Goal: Use online tool/utility: Utilize a website feature to perform a specific function

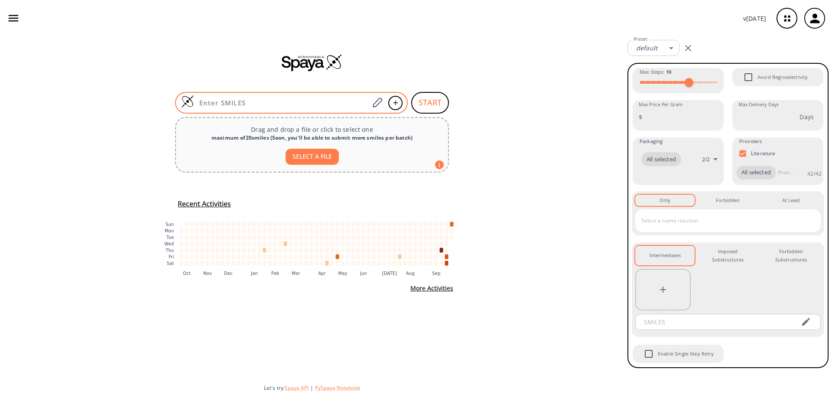
click at [339, 101] on input at bounding box center [281, 102] width 175 height 9
paste input "[H][C@](C)(c1c[nH]c2c1cccc2)[C@]([H])(C(=O)N[C@@]([H])(CCCCN)C(=O)OC(C)(C)C)NC(…"
type input "[H][C@](C)(c1c[nH]c2c1cccc2)[C@]([H])(C(=O)N[C@@]([H])(CCCCN)C(=O)OC(C)(C)C)NC(…"
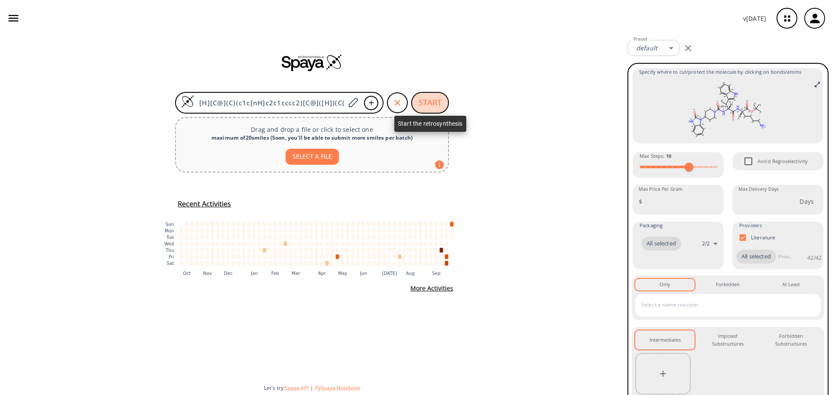
click at [434, 99] on button "START" at bounding box center [430, 103] width 38 height 22
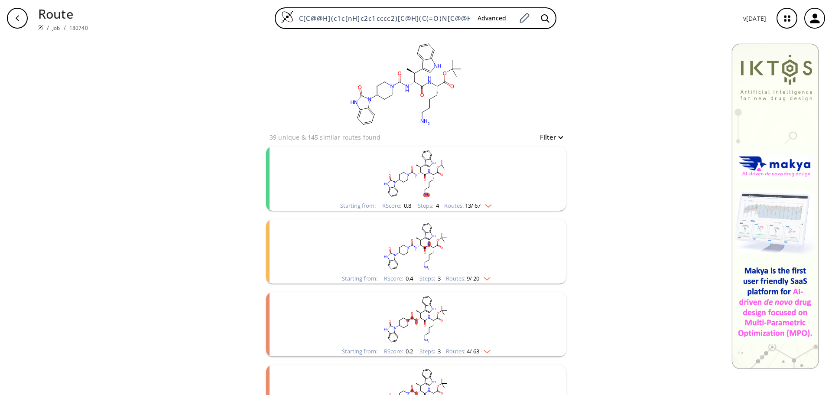
click at [409, 179] on rect "clusters" at bounding box center [415, 173] width 225 height 54
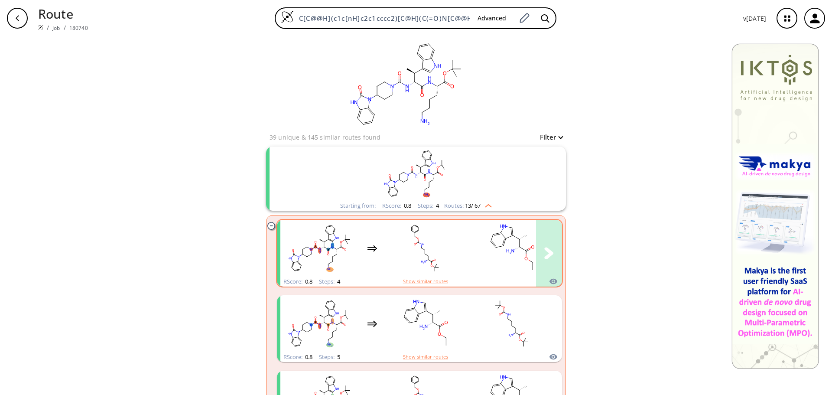
click at [398, 260] on rect "clusters" at bounding box center [425, 248] width 78 height 54
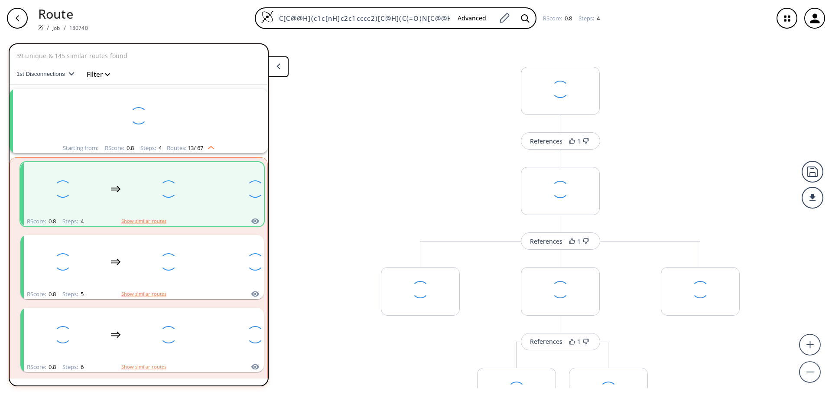
scroll to position [20, 0]
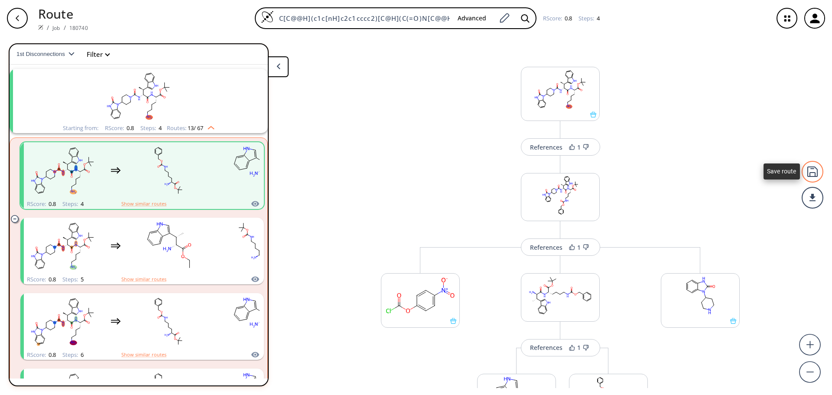
click at [816, 173] on div at bounding box center [813, 172] width 22 height 22
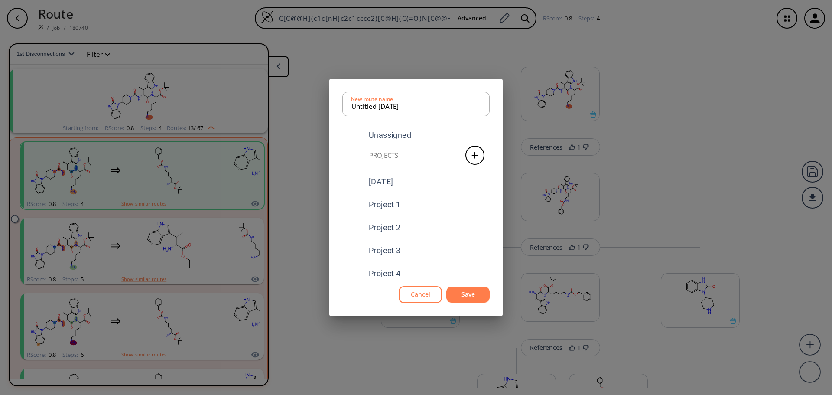
scroll to position [98, 0]
click at [441, 265] on div "[MEDICAL_DATA] Inhibitors" at bounding box center [418, 267] width 99 height 8
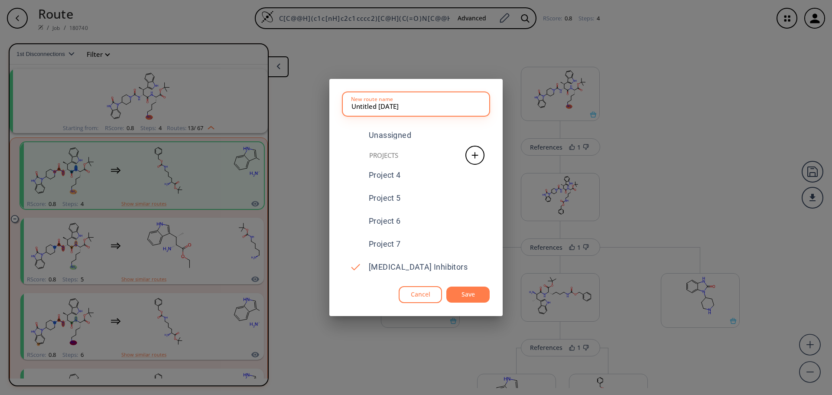
drag, startPoint x: 417, startPoint y: 105, endPoint x: 329, endPoint y: 101, distance: 88.1
click at [329, 101] on div "Untitled [DATE] New route name Unassigned Projects [DATE] Project 1 Project 2 P…" at bounding box center [416, 197] width 832 height 395
type input "Compound 8"
click at [461, 292] on button "Save" at bounding box center [467, 294] width 43 height 16
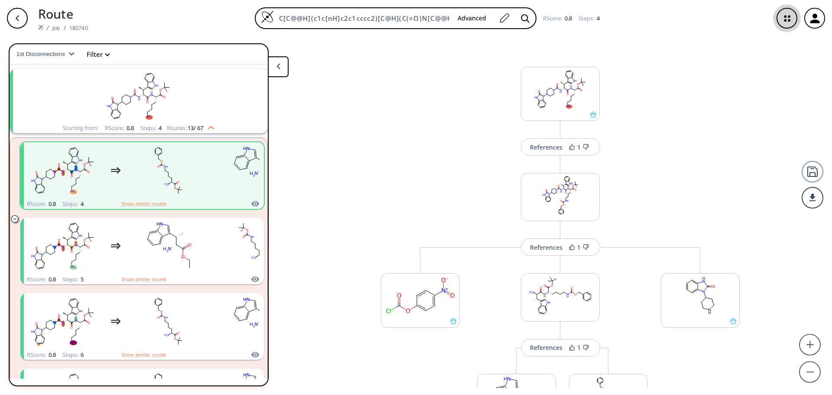
click at [783, 21] on icon "button" at bounding box center [787, 18] width 23 height 23
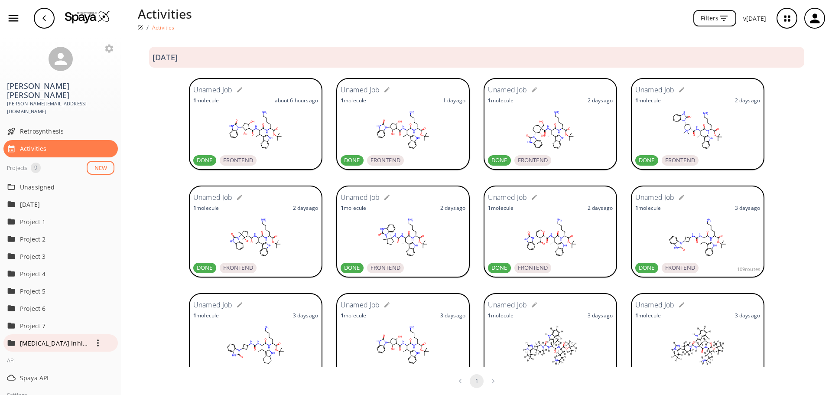
click at [62, 338] on p "[MEDICAL_DATA] Inhibitors" at bounding box center [54, 342] width 69 height 9
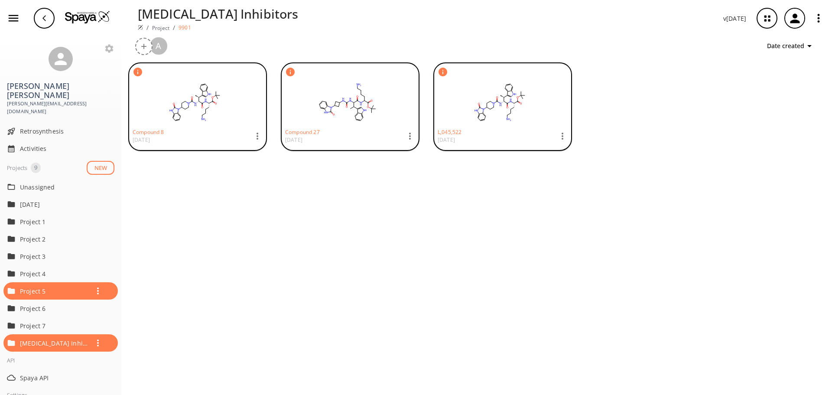
click at [259, 134] on icon "button" at bounding box center [257, 136] width 10 height 10
click at [290, 246] on span "Delete" at bounding box center [294, 248] width 28 height 9
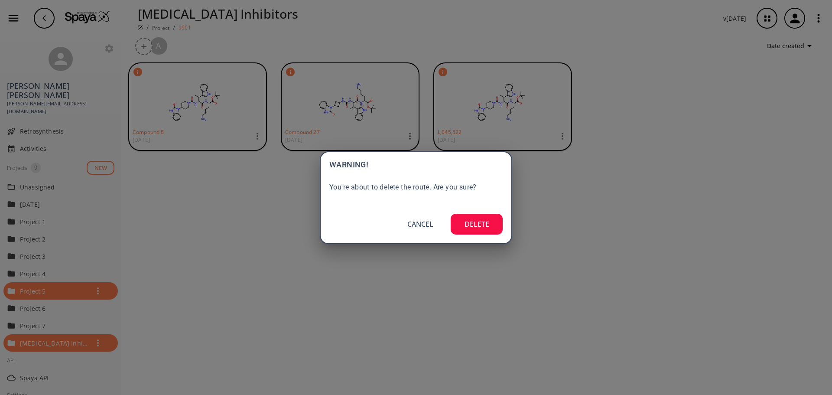
drag, startPoint x: 475, startPoint y: 224, endPoint x: 444, endPoint y: 232, distance: 31.7
click at [475, 224] on button "DELETE" at bounding box center [477, 224] width 52 height 21
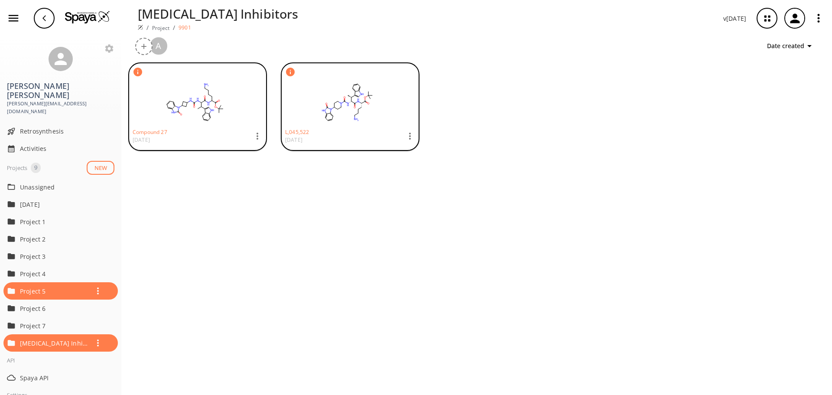
click at [88, 20] on img at bounding box center [87, 16] width 45 height 13
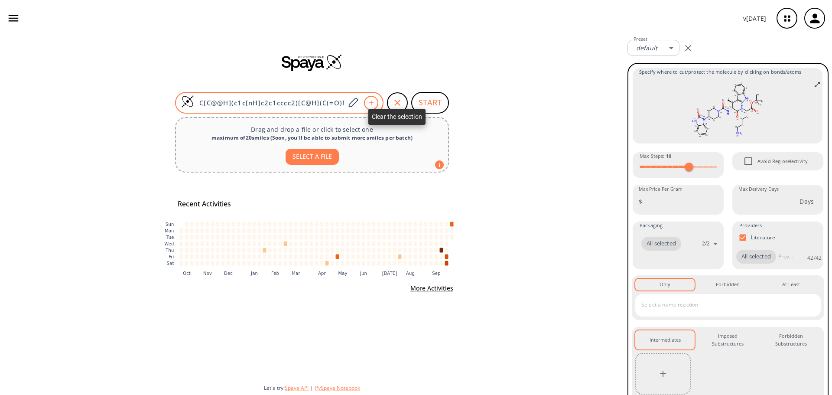
click at [397, 104] on icon "button" at bounding box center [397, 103] width 10 height 10
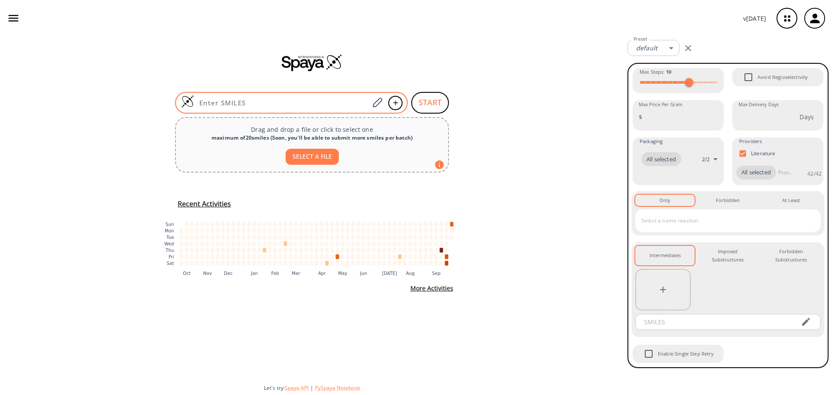
click at [330, 103] on input at bounding box center [281, 102] width 175 height 9
paste input "[H][C@@]1(C(=CCCN1C(=O)N[C@@]([H])(C(=O)N[C@@]([H])(CCCC[NH3+])C(=O)OC(C)(C)C)[…"
type input "[H][C@@]1(C(=CCCN1C(=O)N[C@@]([H])(C(=O)N[C@@]([H])(CCCC[NH3+])C(=O)OC(C)(C)C)[…"
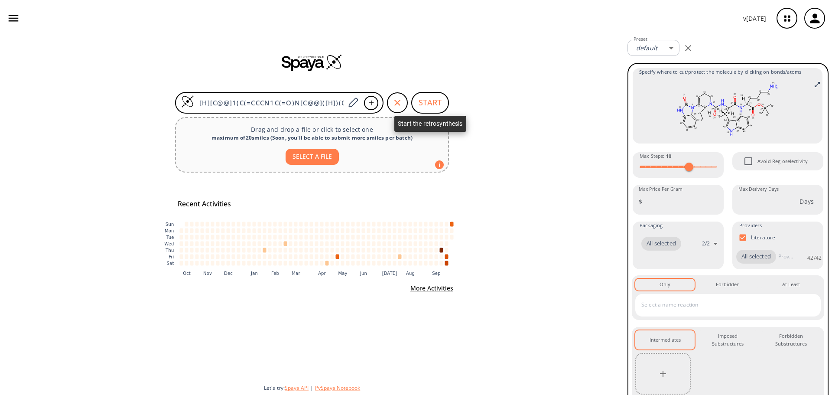
click at [429, 107] on button "START" at bounding box center [430, 103] width 38 height 22
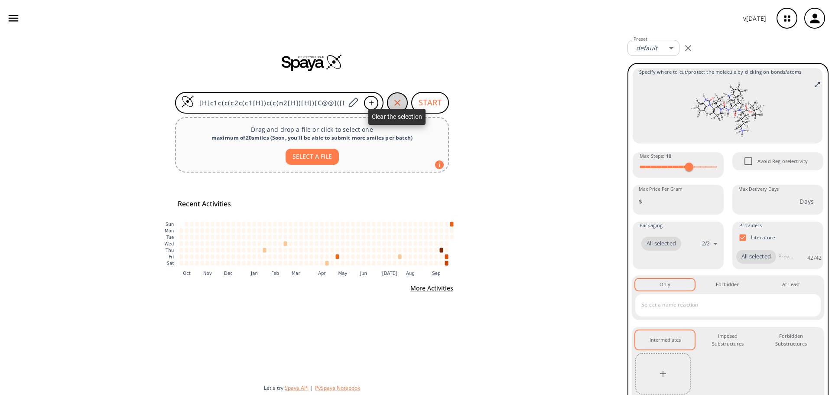
click at [394, 102] on icon "button" at bounding box center [397, 103] width 10 height 10
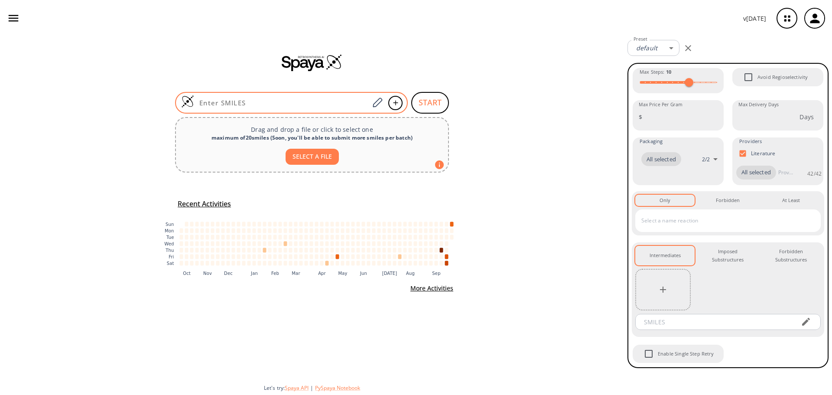
click at [288, 100] on input at bounding box center [281, 102] width 175 height 9
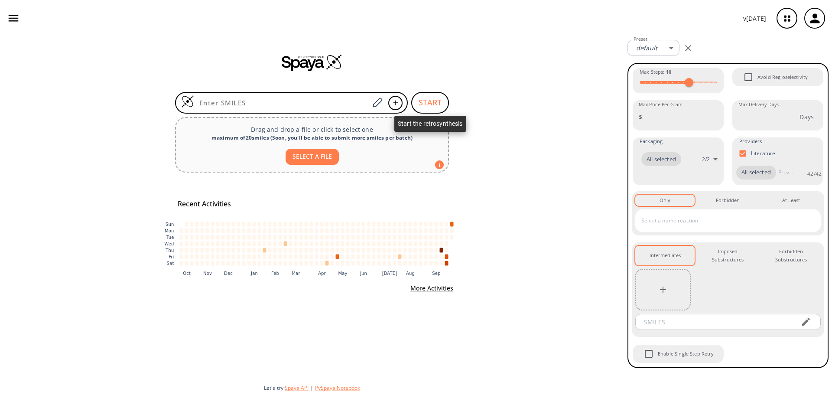
click at [427, 100] on button "START" at bounding box center [430, 103] width 38 height 22
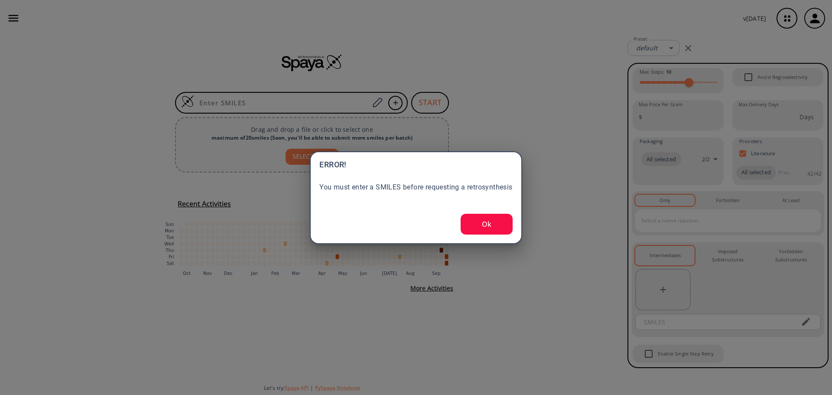
click at [483, 221] on button "Ok" at bounding box center [487, 224] width 52 height 21
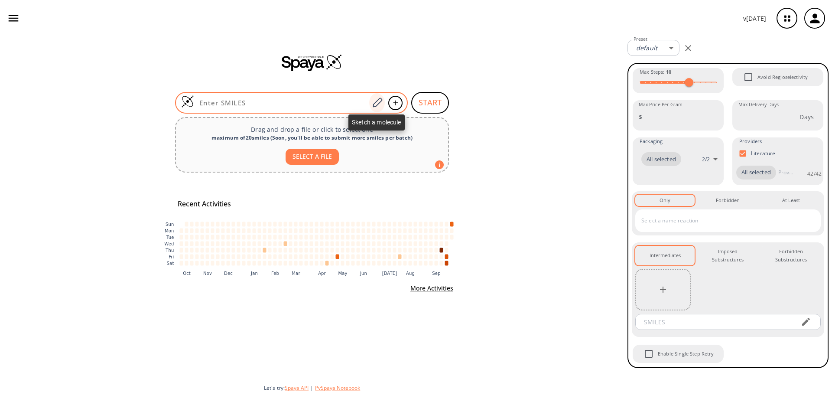
click at [375, 102] on icon at bounding box center [378, 103] width 10 height 10
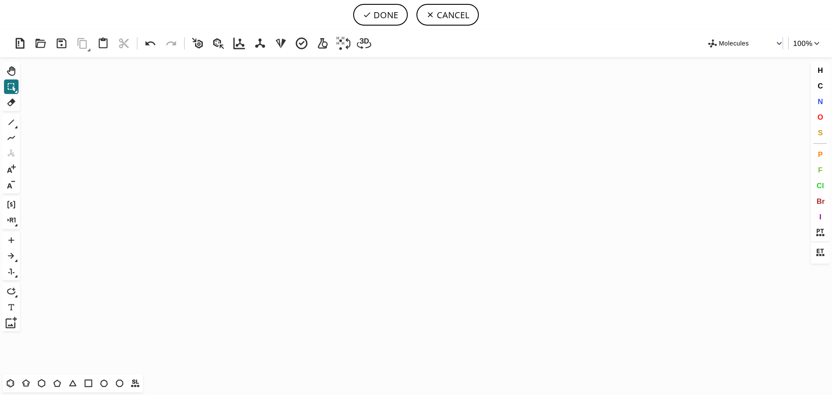
click at [277, 123] on icon "Created with [PERSON_NAME] 2.3.0" at bounding box center [415, 215] width 785 height 317
click at [106, 44] on icon at bounding box center [103, 44] width 16 height 16
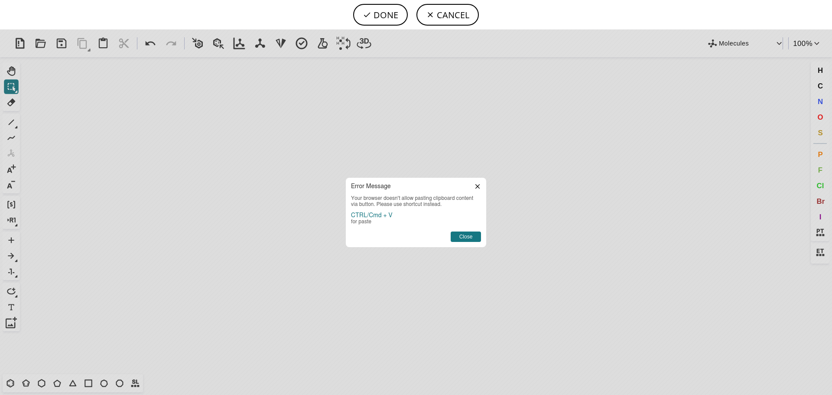
drag, startPoint x: 465, startPoint y: 237, endPoint x: 470, endPoint y: 244, distance: 8.1
click at [467, 237] on button "Close" at bounding box center [466, 236] width 30 height 10
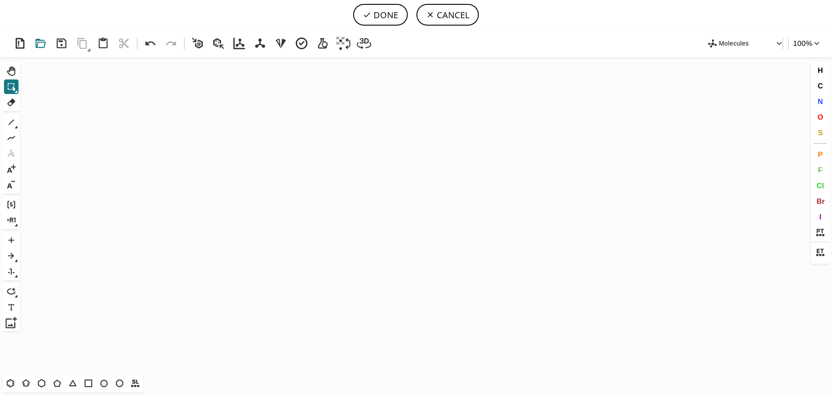
click at [37, 47] on icon at bounding box center [41, 43] width 10 height 9
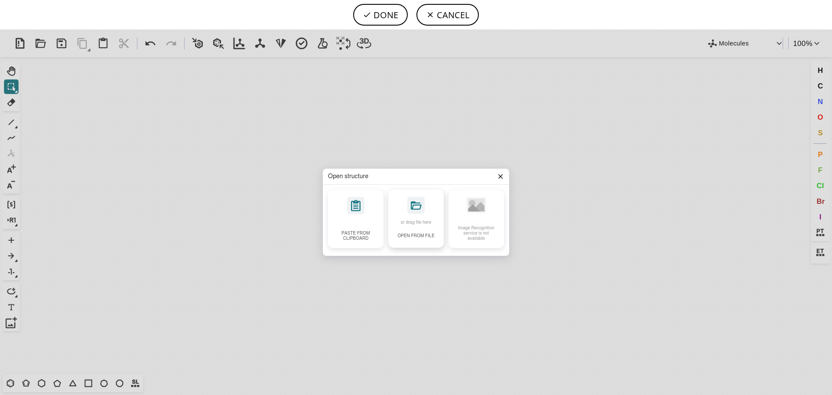
click at [420, 231] on div "Open from file" at bounding box center [415, 236] width 37 height 10
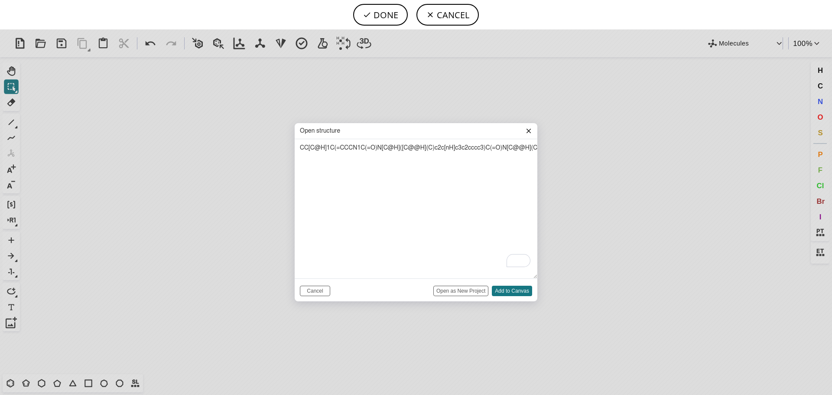
click at [465, 291] on input "Open as New Project" at bounding box center [460, 291] width 55 height 10
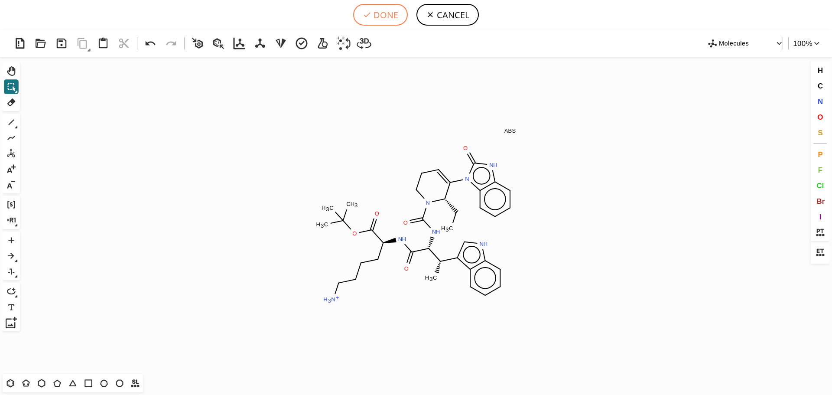
click at [394, 18] on button "DONE" at bounding box center [380, 15] width 55 height 22
type input "CC[C@@H]1N(C(N[C@@H](C(N[C@H](C(OC(C)(C)C)=O)CCCC[NH3+])=O)[C@H](c2c3ccccc3[nH]…"
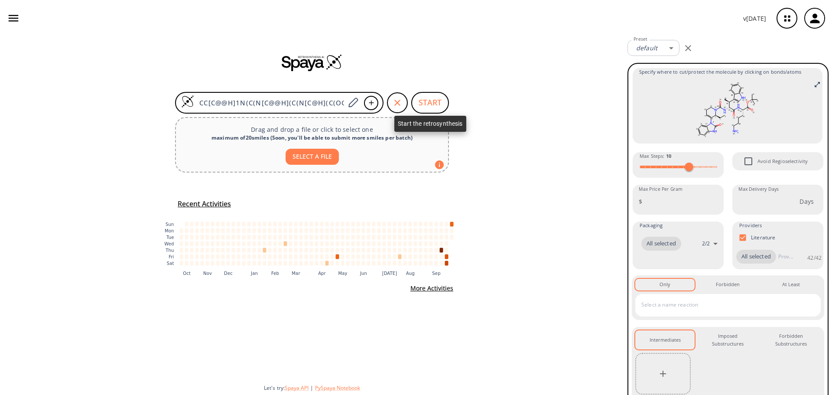
click at [426, 98] on button "START" at bounding box center [430, 103] width 38 height 22
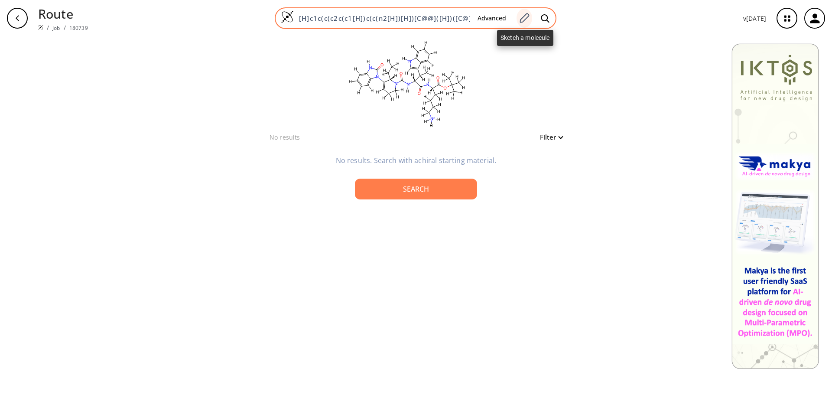
click at [528, 19] on icon at bounding box center [524, 18] width 12 height 11
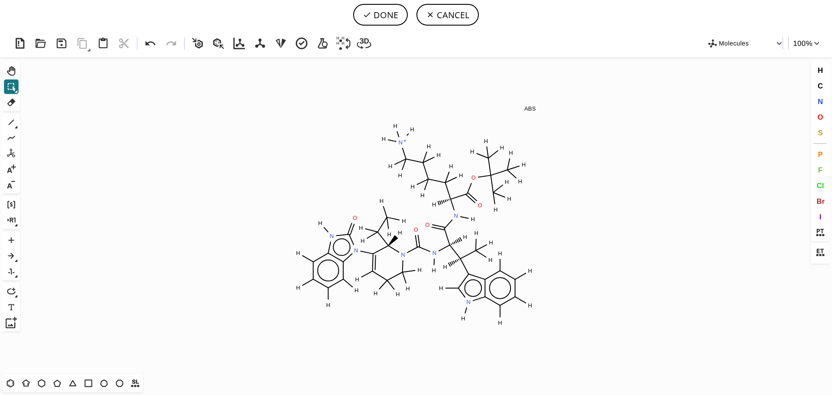
click at [3, 98] on div "Created with [PERSON_NAME] 2.3.0 H H N H H H H O N H H O O H H H H H H H H H H …" at bounding box center [416, 211] width 832 height 365
click at [12, 100] on icon at bounding box center [11, 102] width 8 height 8
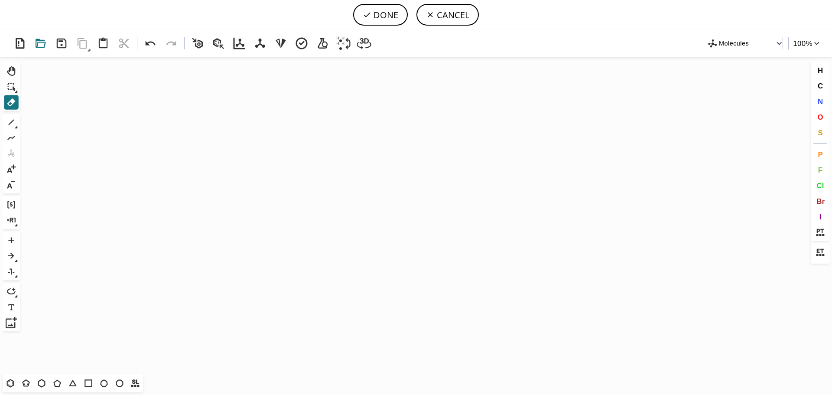
click at [46, 44] on icon at bounding box center [41, 44] width 16 height 16
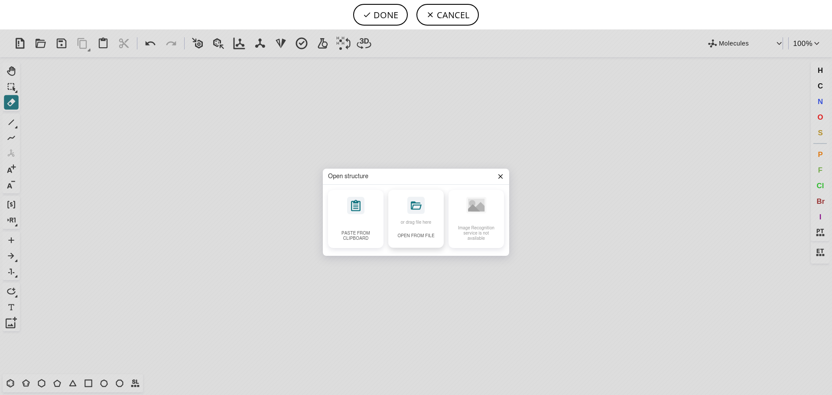
click at [422, 228] on div "or drag file here Open from file" at bounding box center [415, 219] width 55 height 58
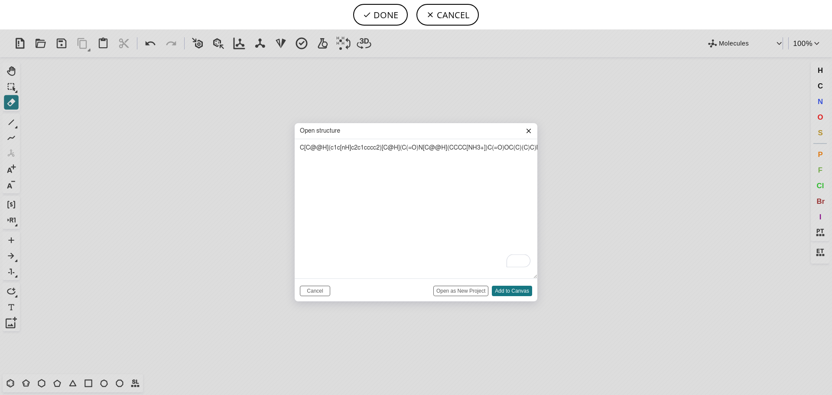
click at [464, 286] on input "Open as New Project" at bounding box center [460, 291] width 55 height 10
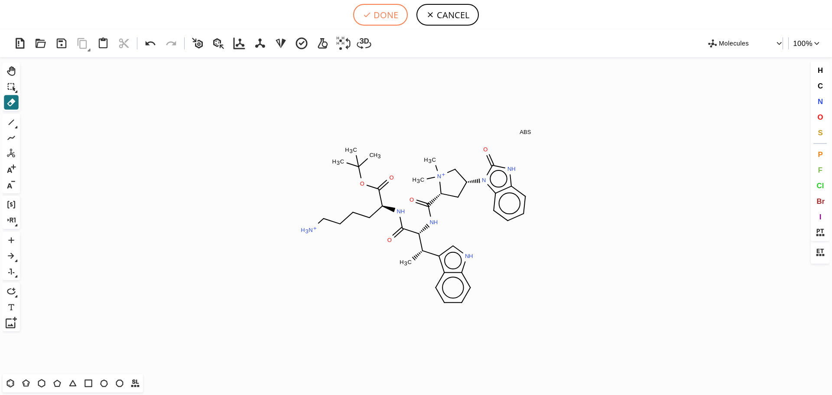
click at [392, 21] on button "DONE" at bounding box center [380, 15] width 55 height 22
type input "C[C@H]([C@@H]([GEOGRAPHIC_DATA]([C@@H]1[N+](C)(C)C[C@H]([n]2c(=O)[nH]c3c2cccc3)…"
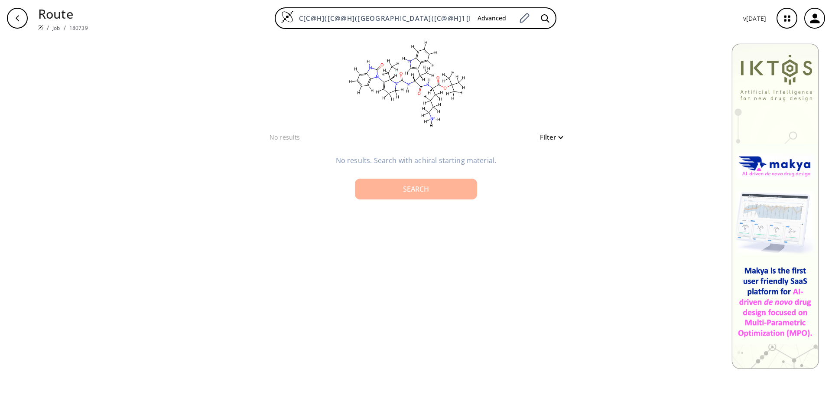
click at [429, 188] on div "Search" at bounding box center [416, 189] width 108 height 7
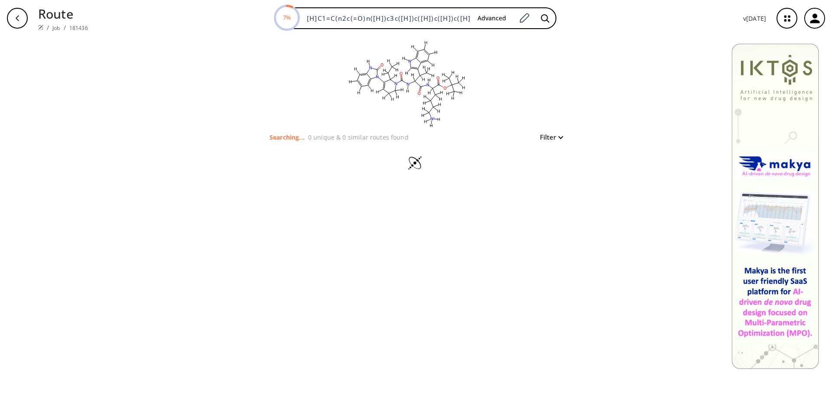
click at [8, 20] on div "button" at bounding box center [17, 18] width 21 height 21
type input "[H]c1c(c(c2c(c1[H])c(c(n2[H])[H])[C@@]([H])([C@]([H])(C(=O)N([H])[C@]([H])(C(=O…"
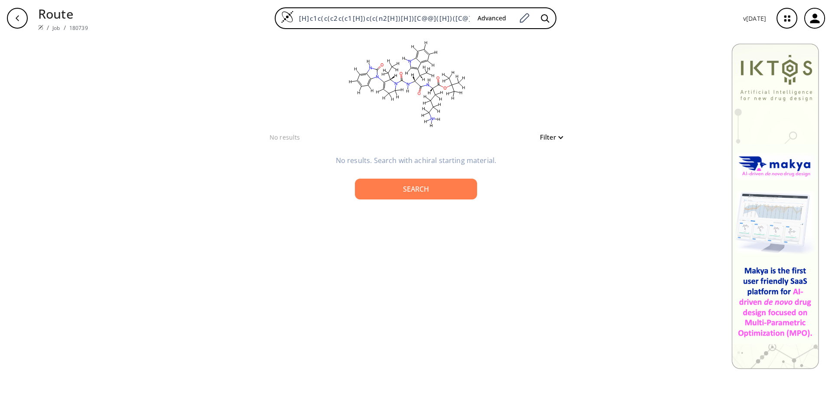
click at [11, 8] on button "button" at bounding box center [17, 18] width 28 height 28
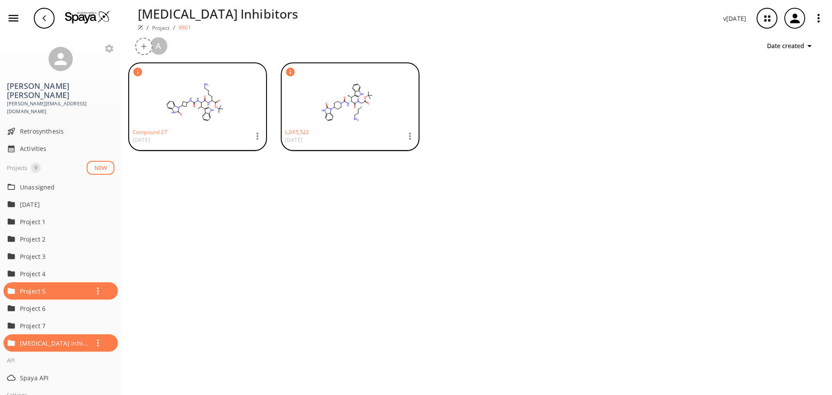
click at [92, 17] on img at bounding box center [87, 16] width 45 height 13
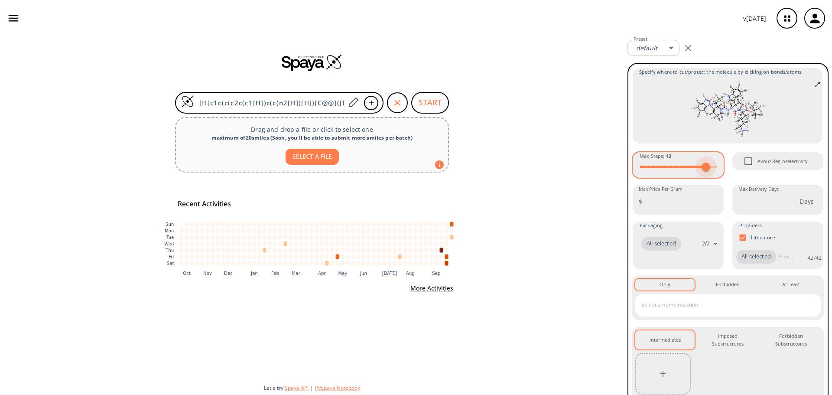
type input "15"
drag, startPoint x: 691, startPoint y: 171, endPoint x: 730, endPoint y: 169, distance: 38.6
click at [730, 169] on div "Specify where to cut/protect the molecule by clicking on bonds/atoms Max Steps …" at bounding box center [728, 257] width 192 height 381
click at [439, 106] on button "START" at bounding box center [430, 103] width 38 height 22
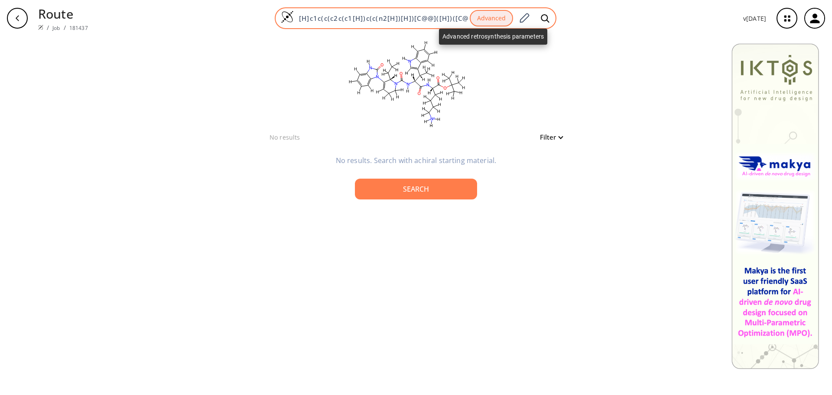
click at [501, 19] on button "Advanced" at bounding box center [491, 18] width 43 height 17
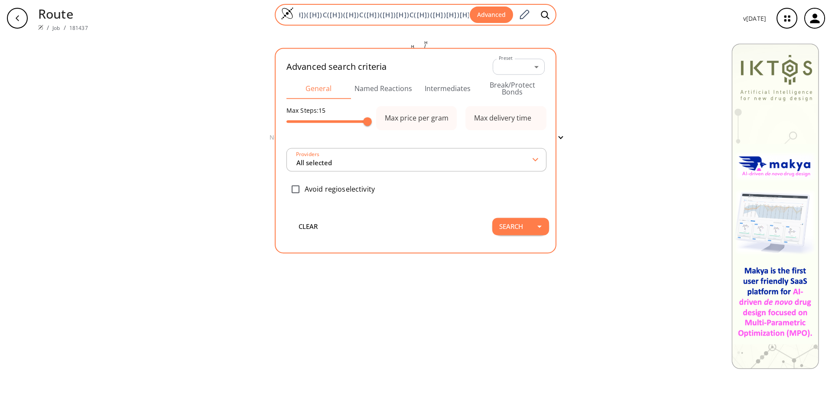
type input "All selected"
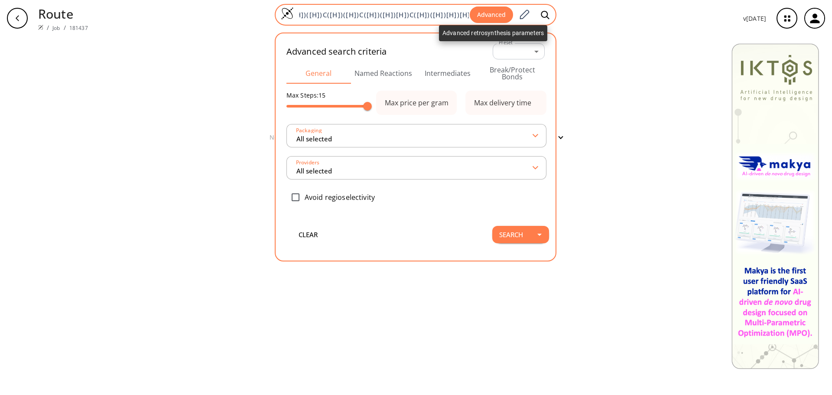
click at [501, 17] on button "Advanced" at bounding box center [491, 15] width 43 height 17
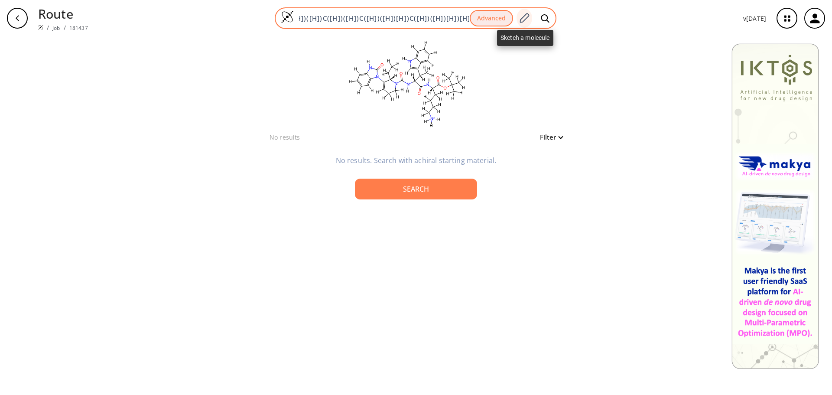
click at [523, 17] on icon at bounding box center [524, 18] width 12 height 11
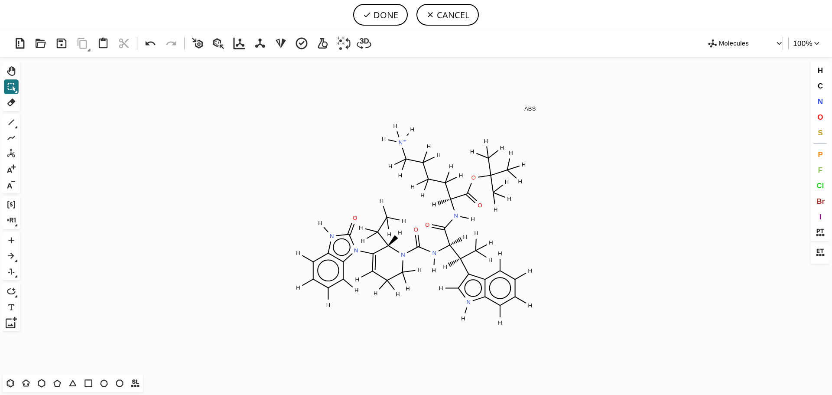
click at [439, 15] on button "CANCEL" at bounding box center [448, 15] width 62 height 22
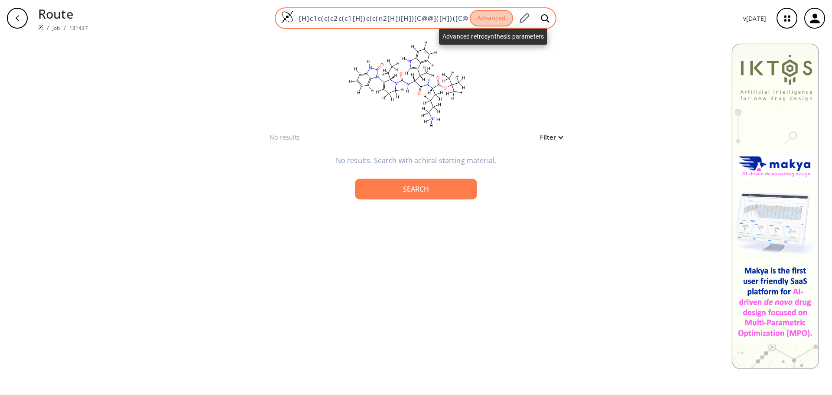
click at [492, 21] on button "Advanced" at bounding box center [491, 18] width 43 height 17
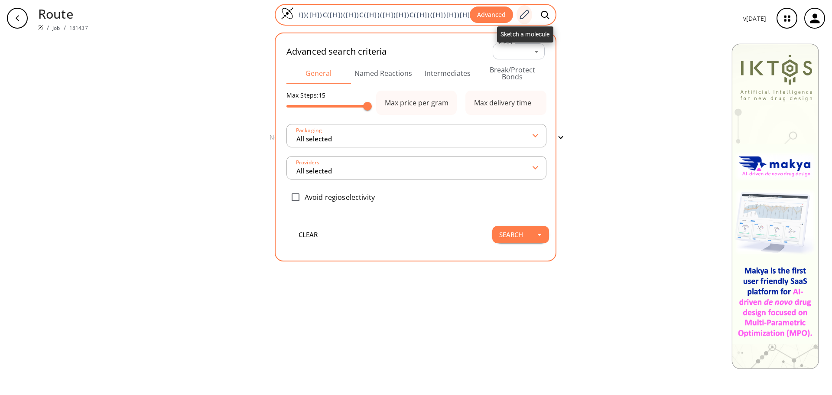
click at [526, 16] on icon at bounding box center [524, 14] width 12 height 11
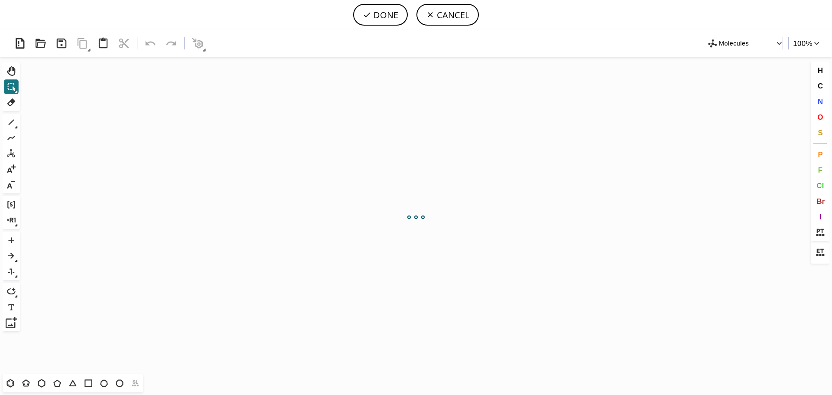
scroll to position [0, 0]
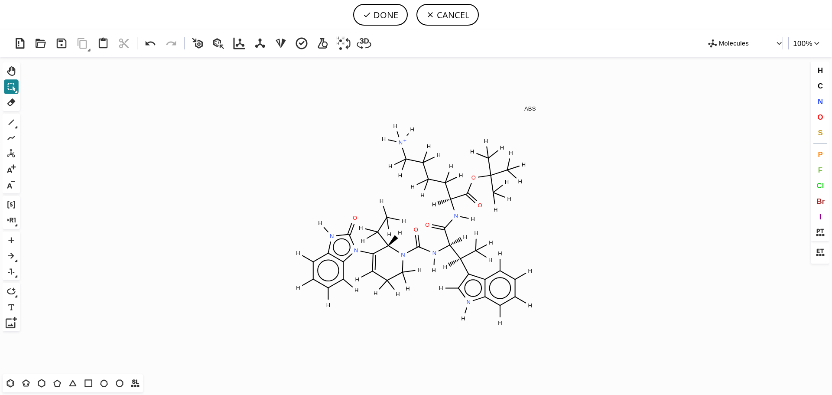
click at [11, 82] on icon at bounding box center [11, 86] width 11 height 11
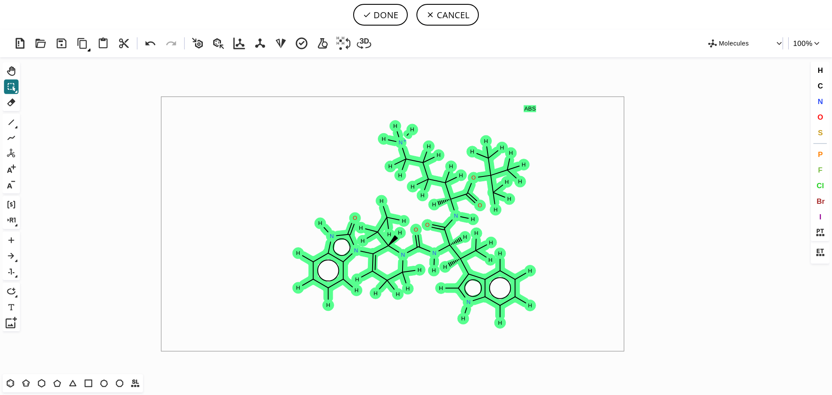
drag, startPoint x: 400, startPoint y: 79, endPoint x: 624, endPoint y: 351, distance: 352.2
click at [432, 85] on icon at bounding box center [430, 84] width 9 height 9
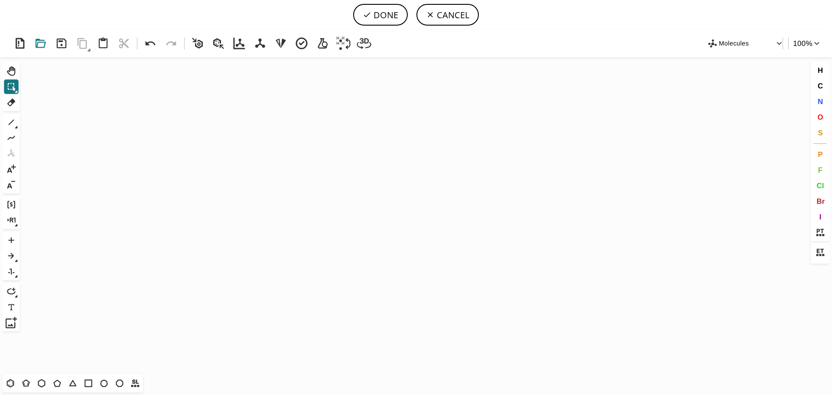
click at [41, 42] on icon at bounding box center [41, 43] width 10 height 9
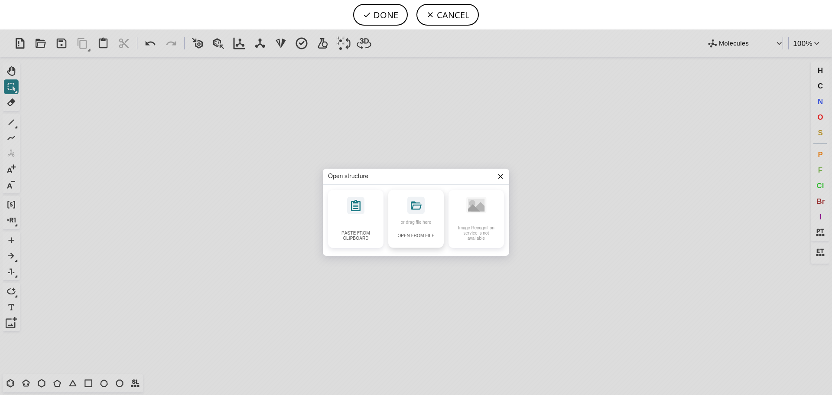
click at [420, 234] on p "Open from file" at bounding box center [415, 235] width 37 height 5
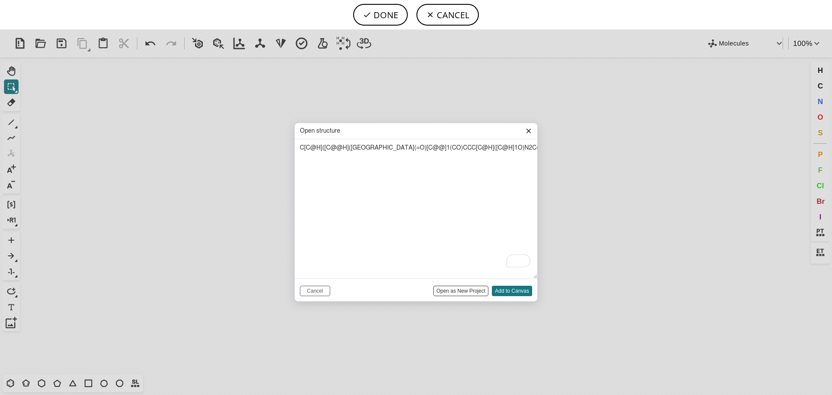
click at [472, 291] on input "Open as New Project" at bounding box center [460, 291] width 55 height 10
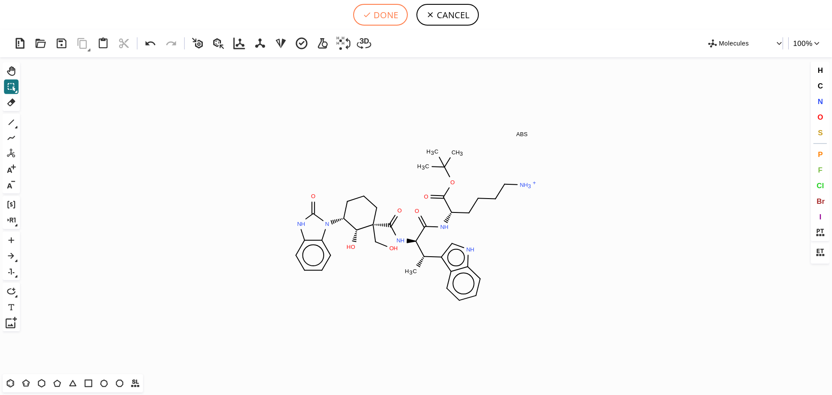
click at [382, 16] on button "DONE" at bounding box center [380, 15] width 55 height 22
type input "C[C@@H](c1c2c(cccc2)[nH]c1)[C@H](C(N[C@H](C(OC(C)(C)C)=O)CCCC[NH3+])=O)NC([C@@]…"
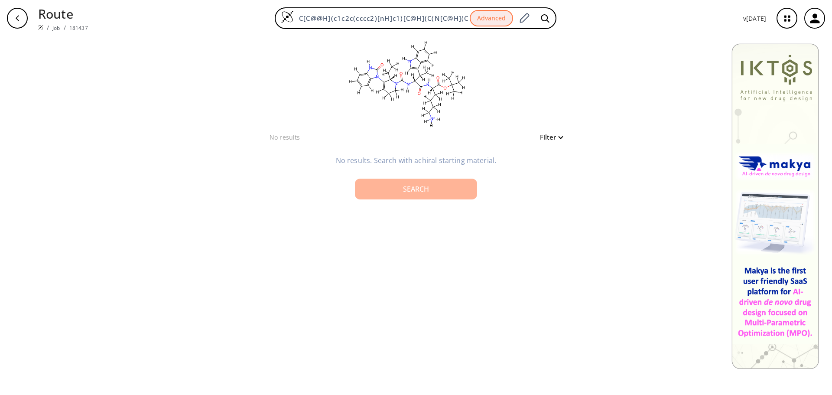
click at [432, 188] on div "Search" at bounding box center [416, 189] width 108 height 7
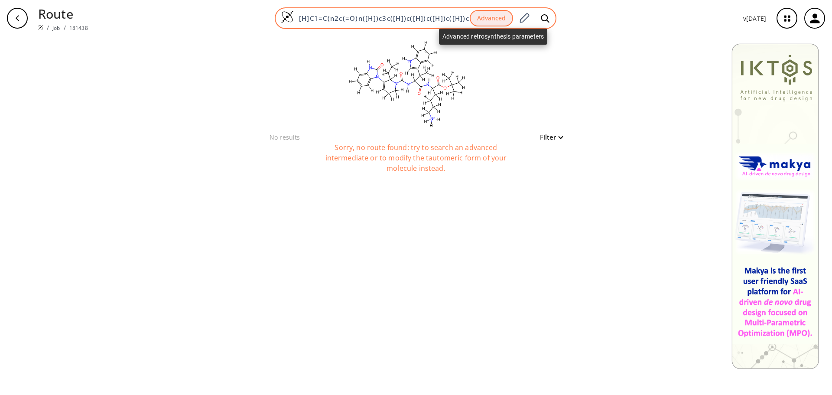
click at [505, 18] on button "Advanced" at bounding box center [491, 18] width 43 height 17
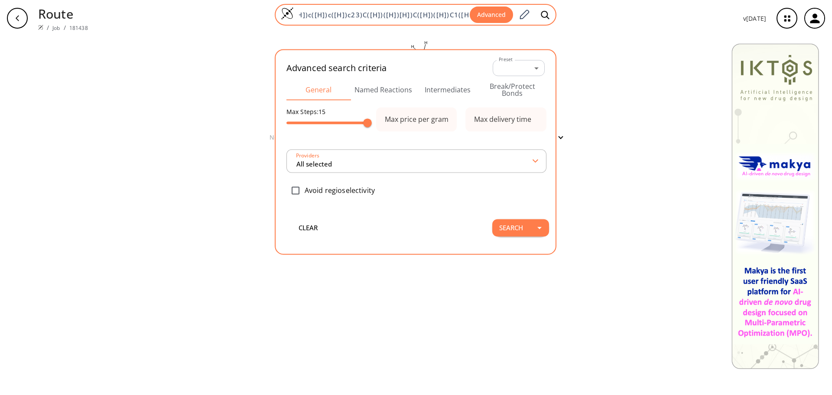
type input "All selected"
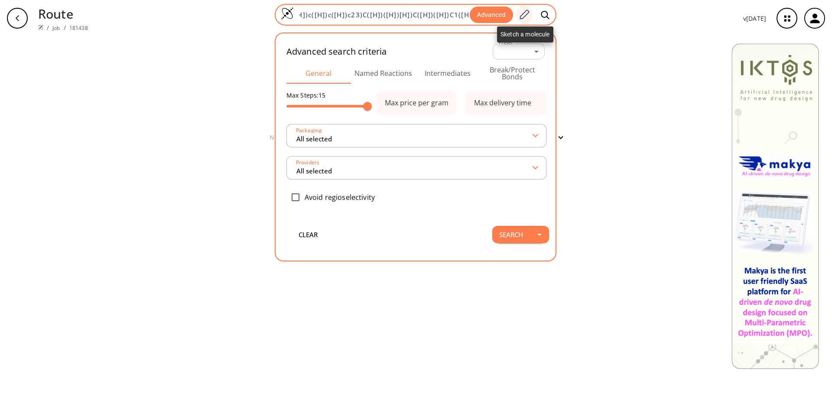
click at [525, 13] on icon at bounding box center [525, 15] width 10 height 10
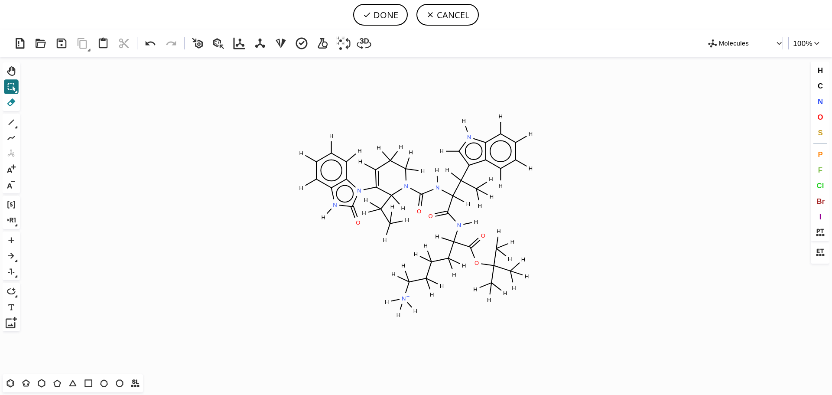
click at [12, 103] on icon at bounding box center [11, 102] width 8 height 8
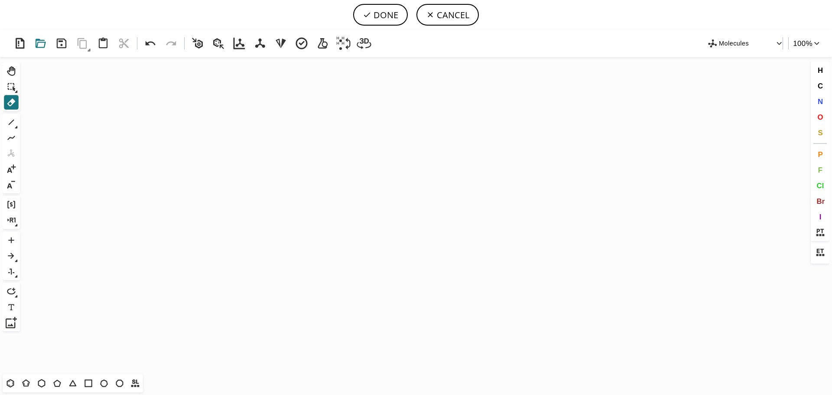
click at [42, 44] on icon at bounding box center [41, 44] width 16 height 16
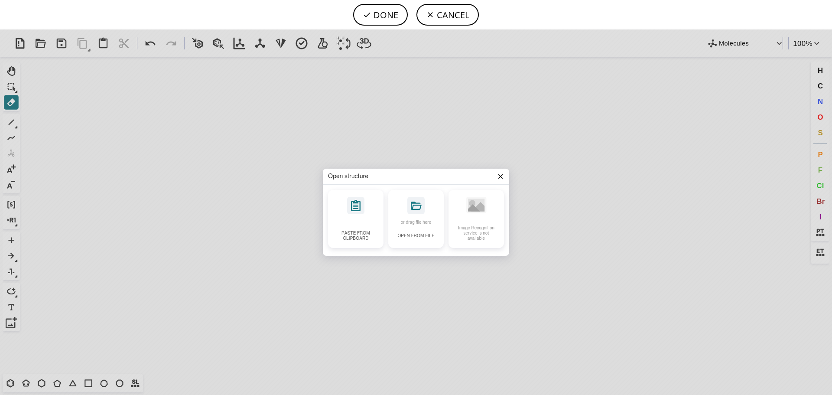
click at [500, 177] on icon at bounding box center [500, 176] width 4 height 4
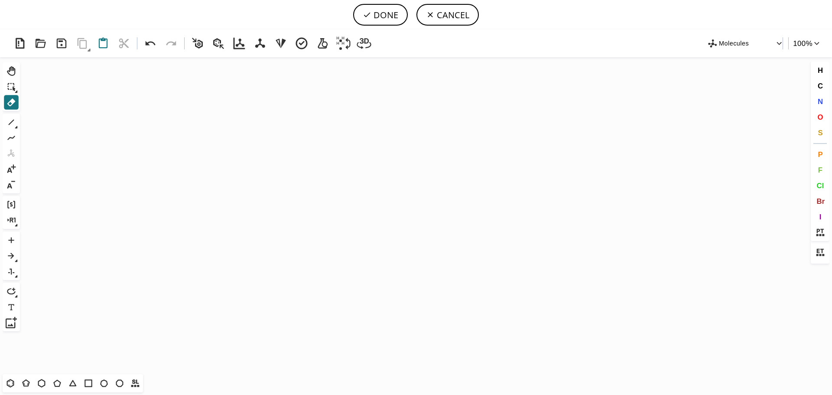
click at [101, 46] on icon at bounding box center [103, 44] width 16 height 16
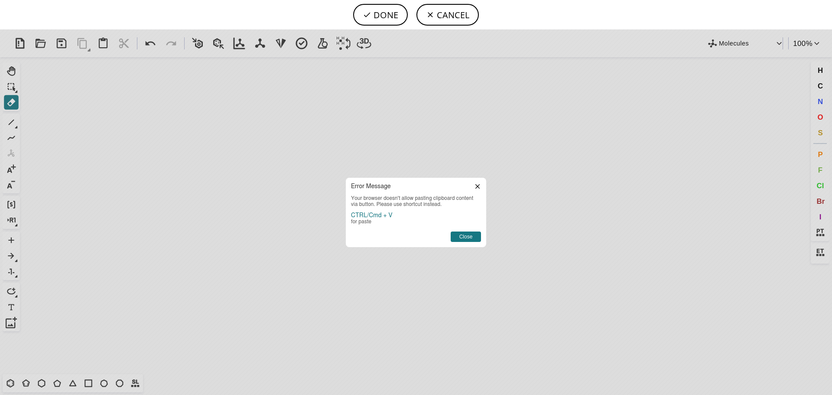
click at [477, 186] on icon at bounding box center [477, 186] width 7 height 7
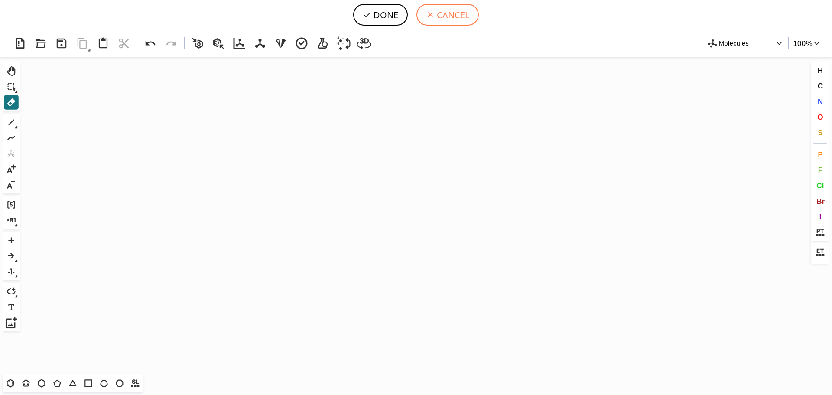
click at [447, 14] on button "CANCEL" at bounding box center [448, 15] width 62 height 22
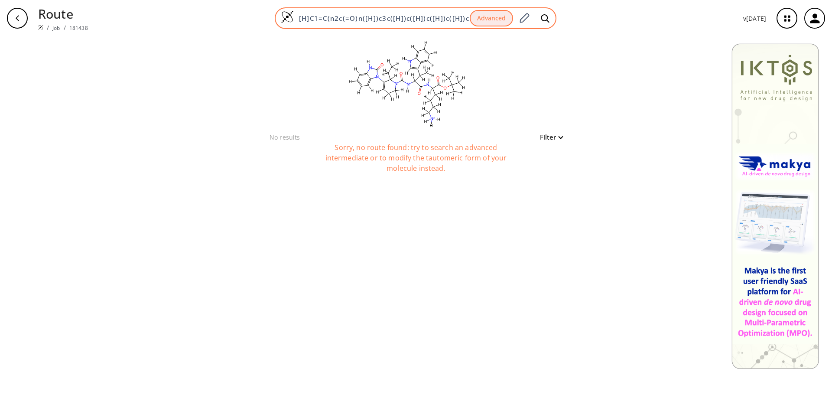
click at [465, 19] on input "[H]C1=C(n2c(=O)n([H])c3c([H])c([H])c([H])c([H])c32)C([H])(C([H])([H])C([H])([H]…" at bounding box center [382, 18] width 176 height 9
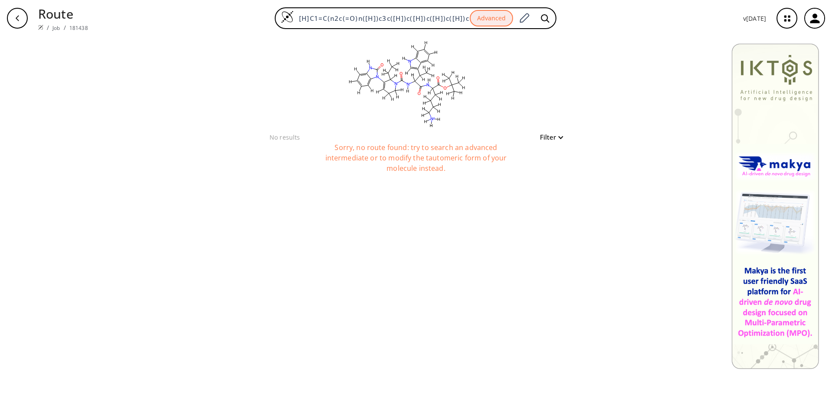
scroll to position [0, 660]
drag, startPoint x: 297, startPoint y: 15, endPoint x: 676, endPoint y: -2, distance: 379.2
click at [676, 0] on html "Route / Job / 181438 [H]C1=C(n2c(=O)n([H])c3c([H])c([H])c([H])c([H])c32)C([H])(…" at bounding box center [416, 197] width 832 height 395
type input "])C1([H])[H]"
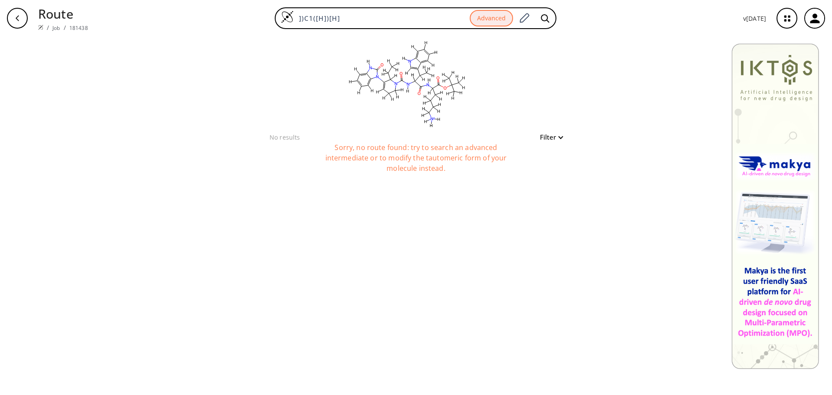
drag, startPoint x: 378, startPoint y: 22, endPoint x: 259, endPoint y: 21, distance: 119.2
click at [263, 16] on div "])C1([H])[H] Advanced" at bounding box center [415, 18] width 641 height 22
paste input "OC1C(C(O)CC1N2C(=O)Nc3ccccc32)C(=O)N[C@H]([C@H](c4c[nH]c5ccccc54)C)C(=O)N[C@@H]…"
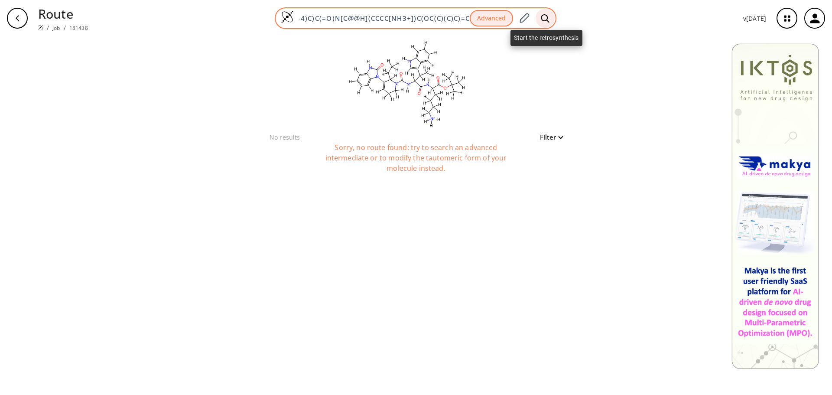
type input "OC1C(C(O)CC1N2C(=O)Nc3ccccc32)C(=O)N[C@H]([C@H](c4c[nH]c5ccccc54)C)C(=O)N[C@@H]…"
click at [546, 15] on icon at bounding box center [545, 18] width 9 height 9
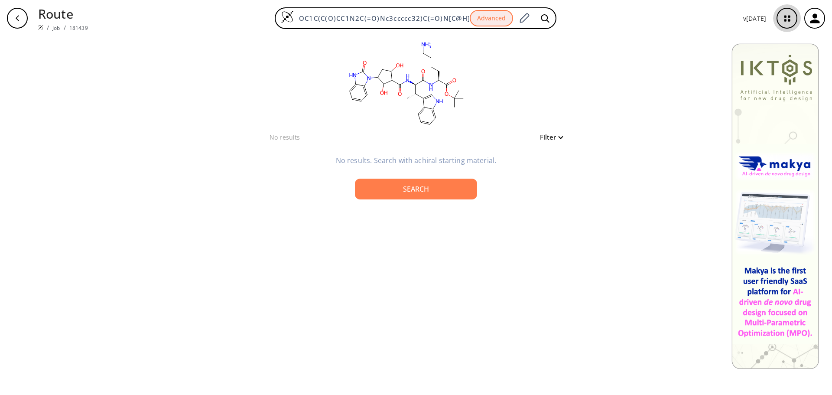
click at [793, 16] on icon "button" at bounding box center [787, 18] width 23 height 23
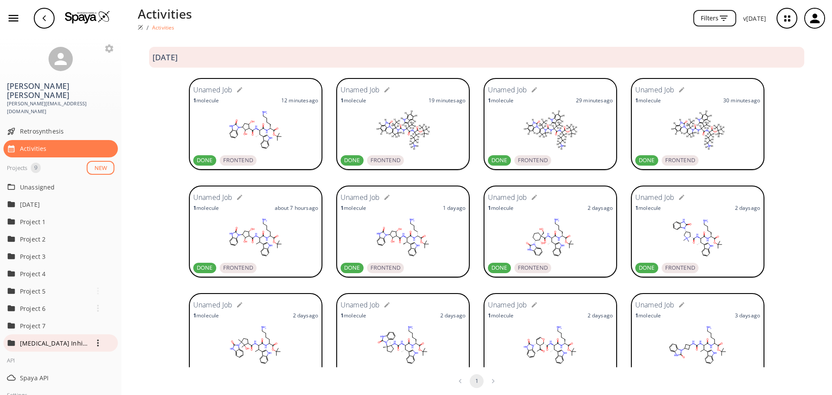
click at [56, 338] on p "[MEDICAL_DATA] Inhibitors" at bounding box center [54, 342] width 69 height 9
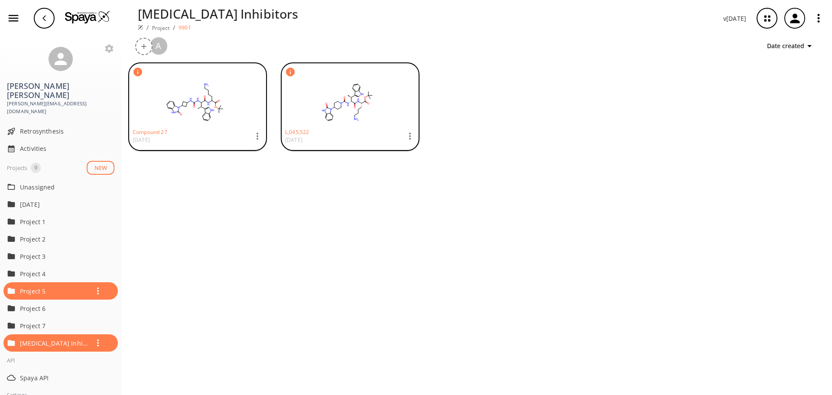
click at [217, 121] on rect at bounding box center [195, 102] width 125 height 43
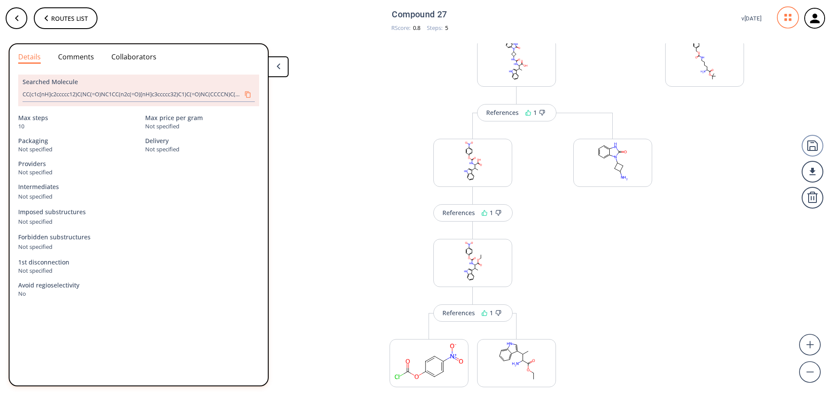
scroll to position [260, 0]
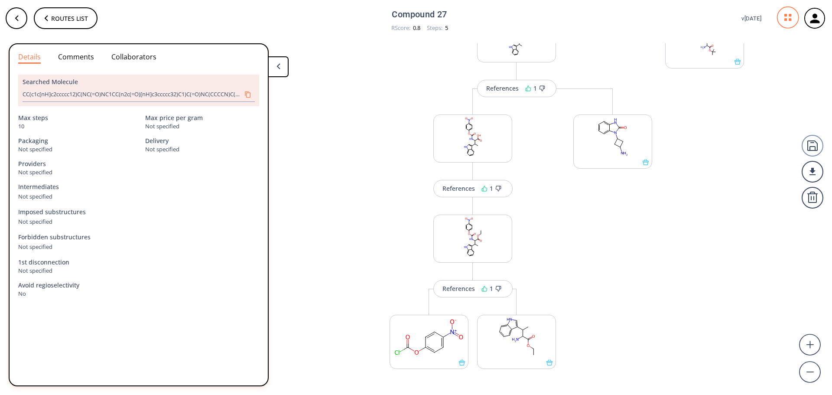
click at [812, 20] on icon "button" at bounding box center [815, 18] width 14 height 14
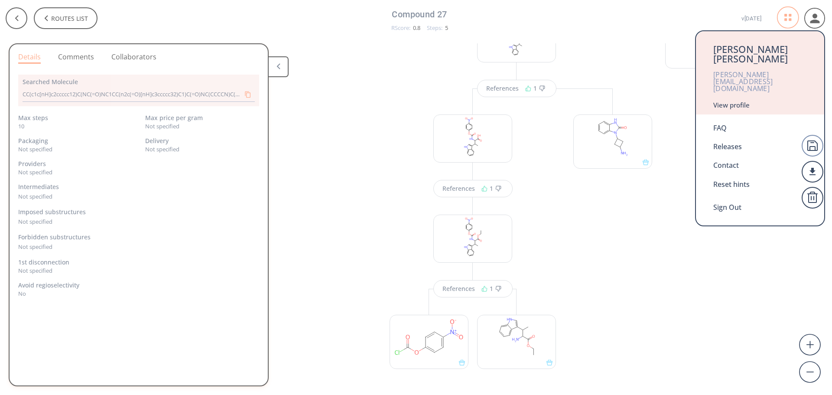
click at [745, 194] on div "Sign Out" at bounding box center [760, 205] width 94 height 23
